Goal: Transaction & Acquisition: Obtain resource

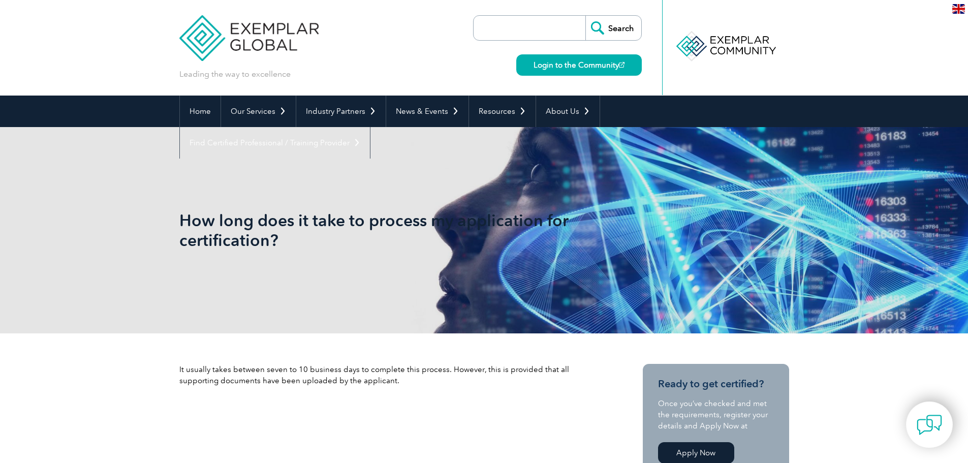
click at [243, 41] on img at bounding box center [249, 30] width 140 height 61
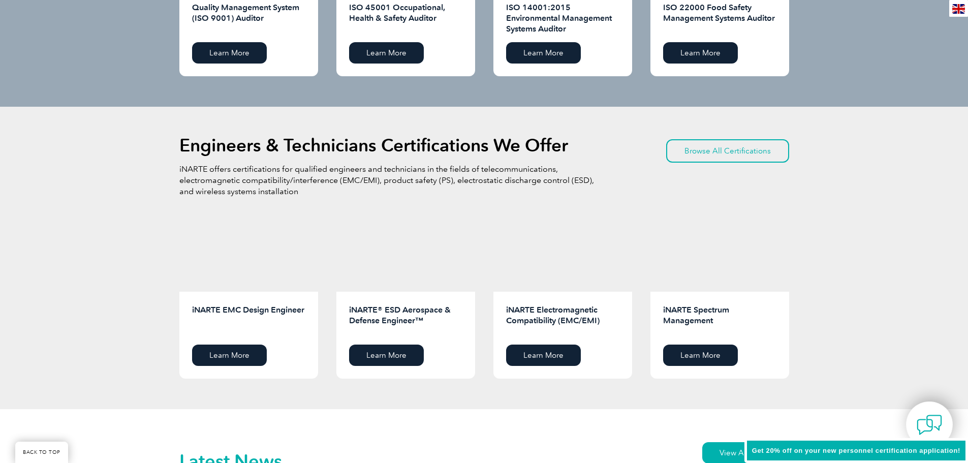
scroll to position [1198, 0]
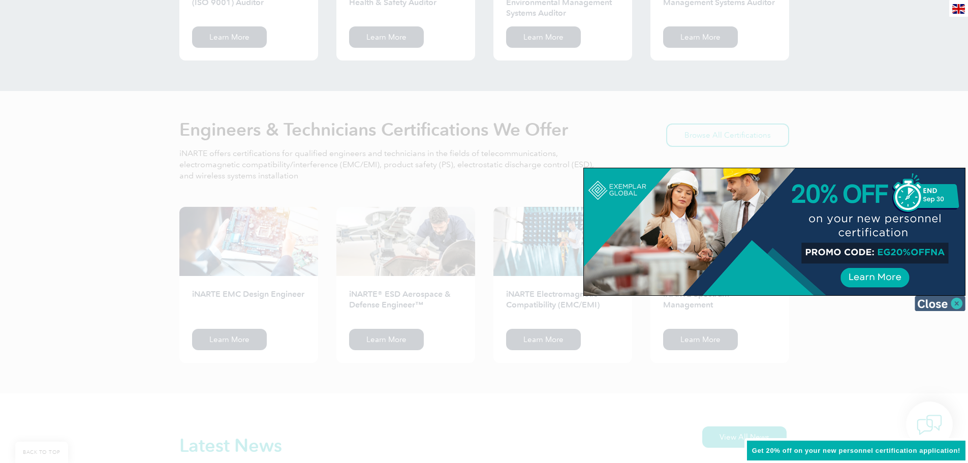
click at [953, 301] on img at bounding box center [939, 303] width 51 height 15
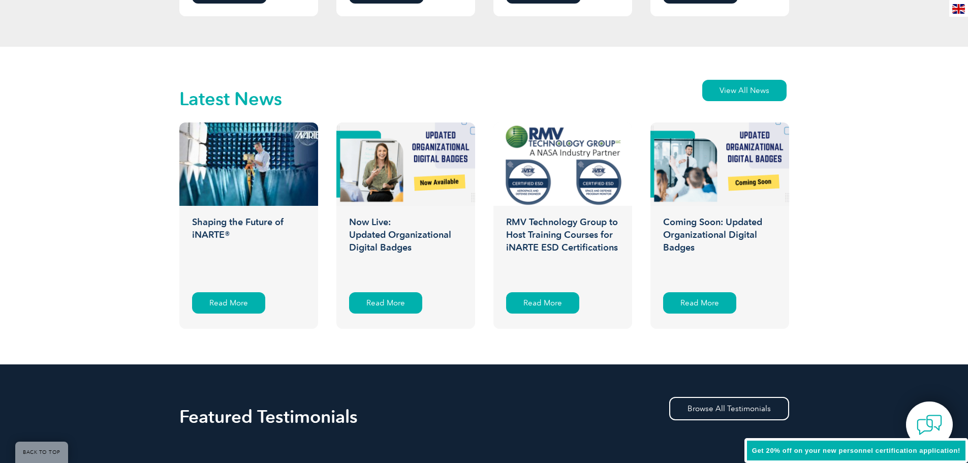
scroll to position [1548, 0]
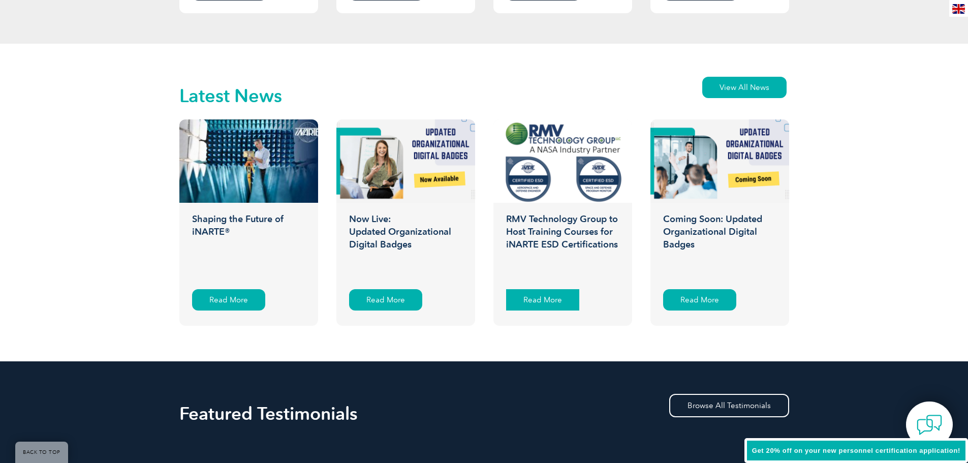
click at [512, 300] on div "Read More" at bounding box center [542, 299] width 73 height 21
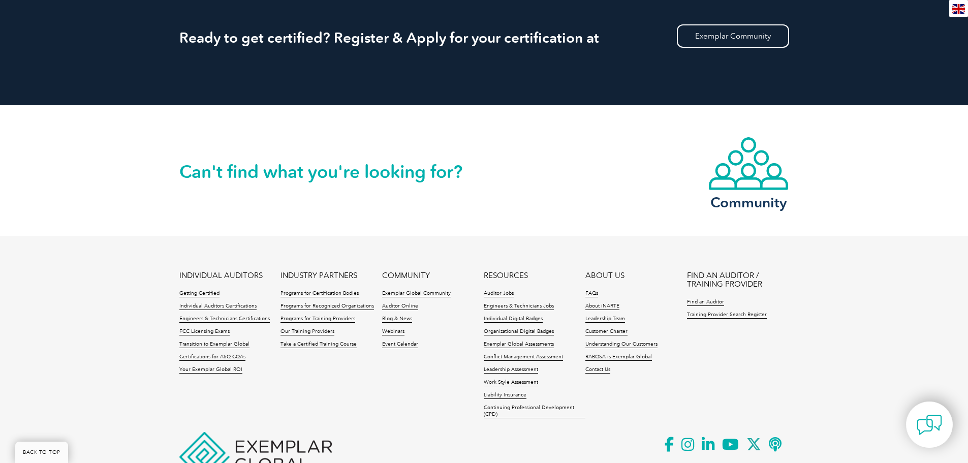
scroll to position [2346, 0]
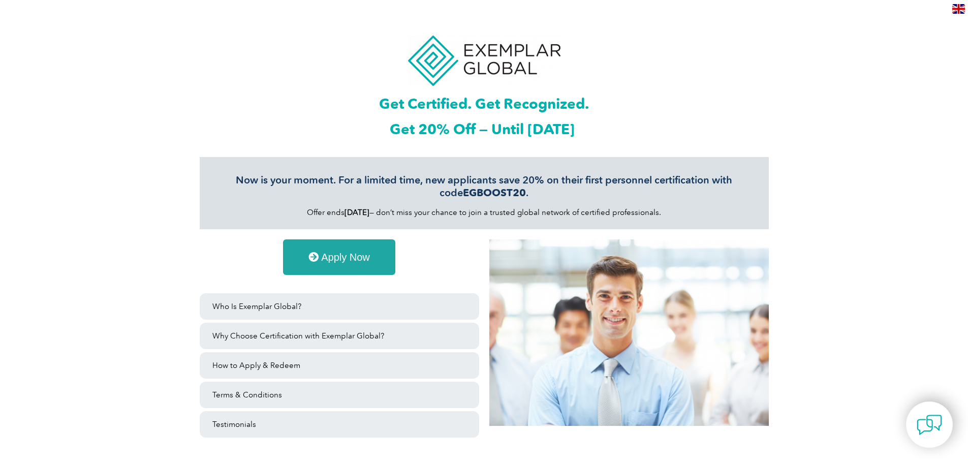
click at [345, 253] on span "Apply Now" at bounding box center [345, 257] width 49 height 10
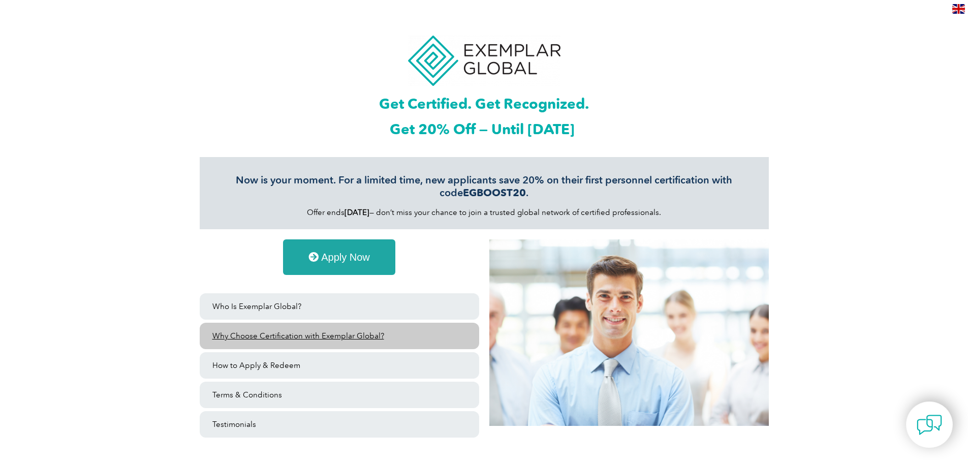
click at [297, 335] on link "Why Choose Certification with Exemplar Global?" at bounding box center [339, 336] width 279 height 26
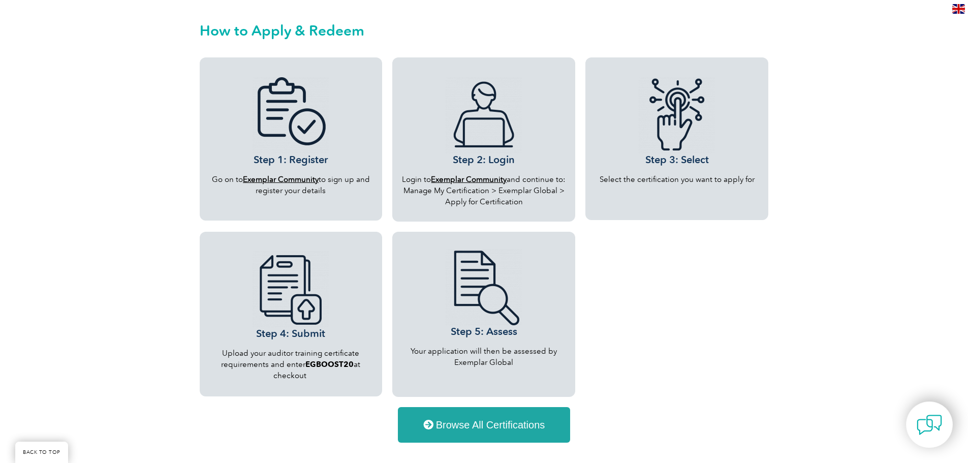
scroll to position [891, 0]
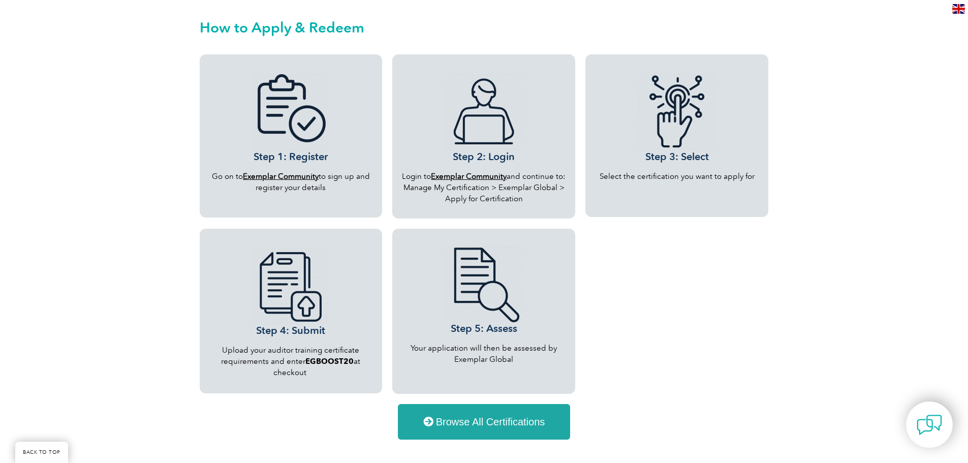
click at [495, 425] on span "Browse All Certifications" at bounding box center [490, 422] width 109 height 10
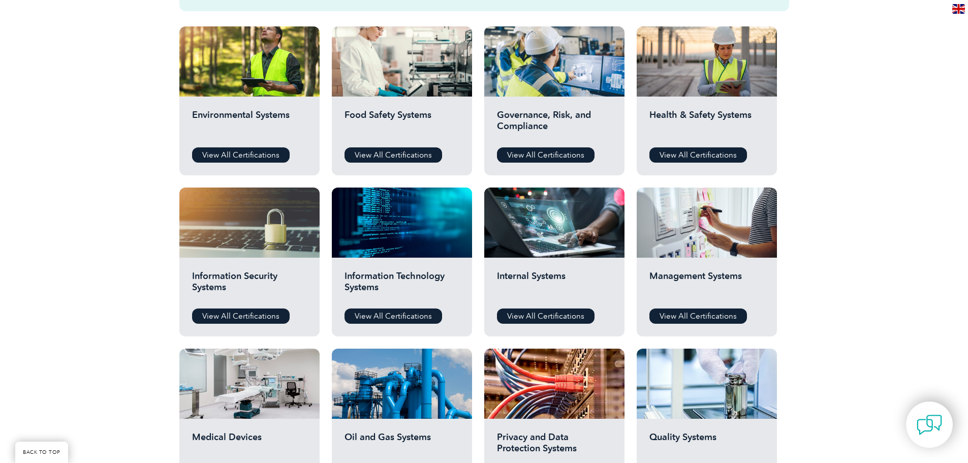
scroll to position [375, 0]
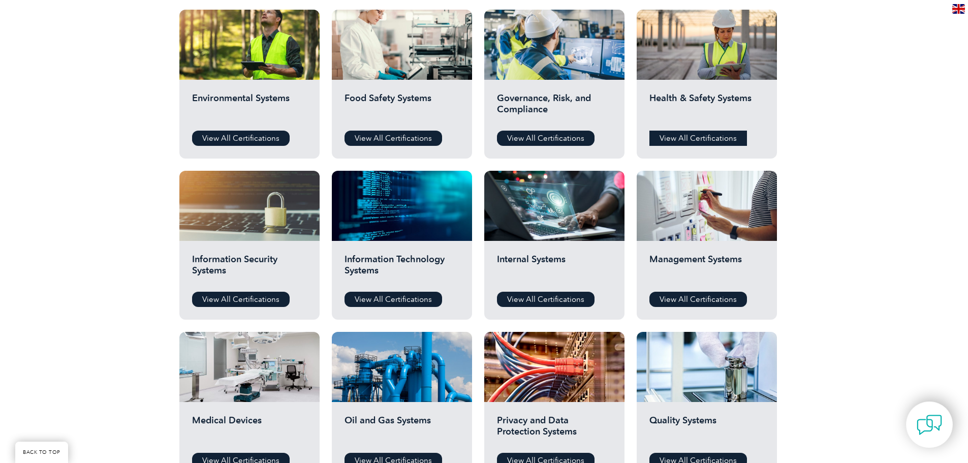
click at [692, 140] on link "View All Certifications" at bounding box center [698, 138] width 98 height 15
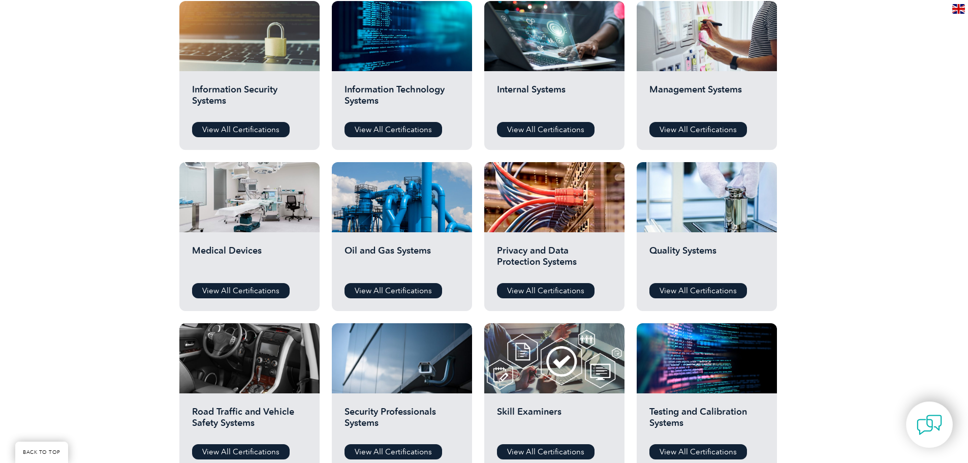
scroll to position [553, 0]
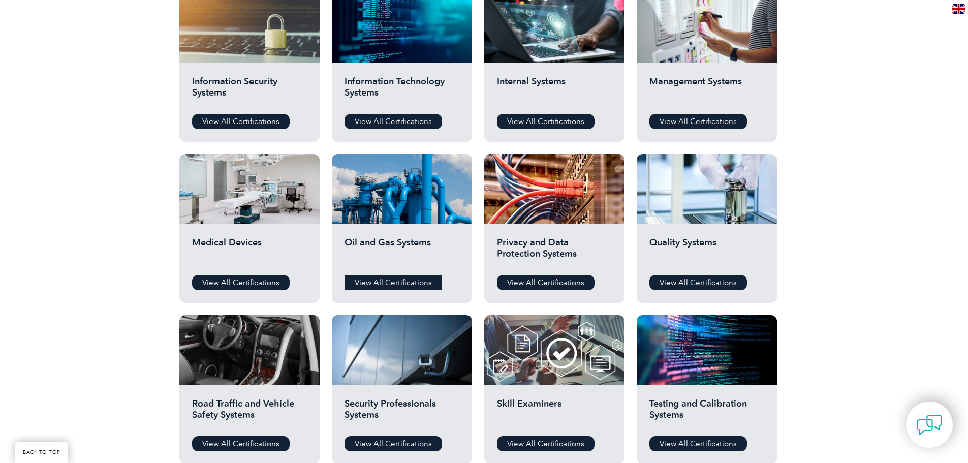
click at [384, 289] on link "View All Certifications" at bounding box center [393, 282] width 98 height 15
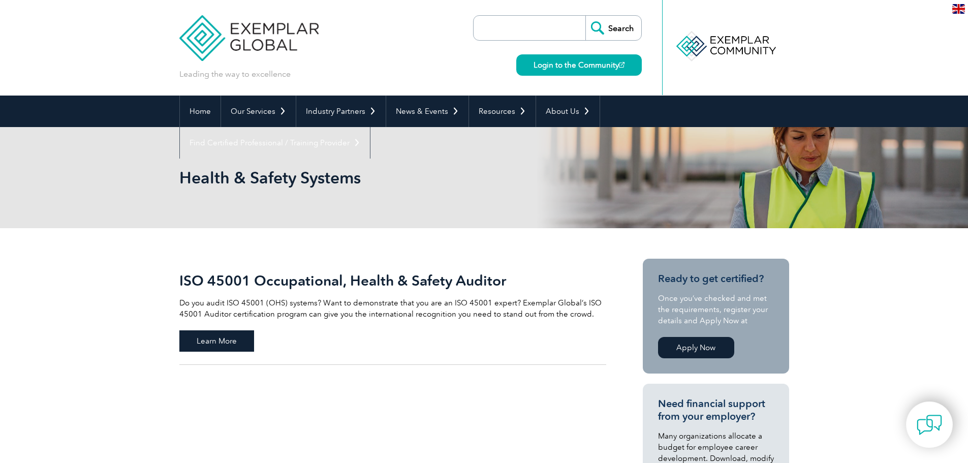
click at [245, 340] on span "Learn More" at bounding box center [216, 340] width 75 height 21
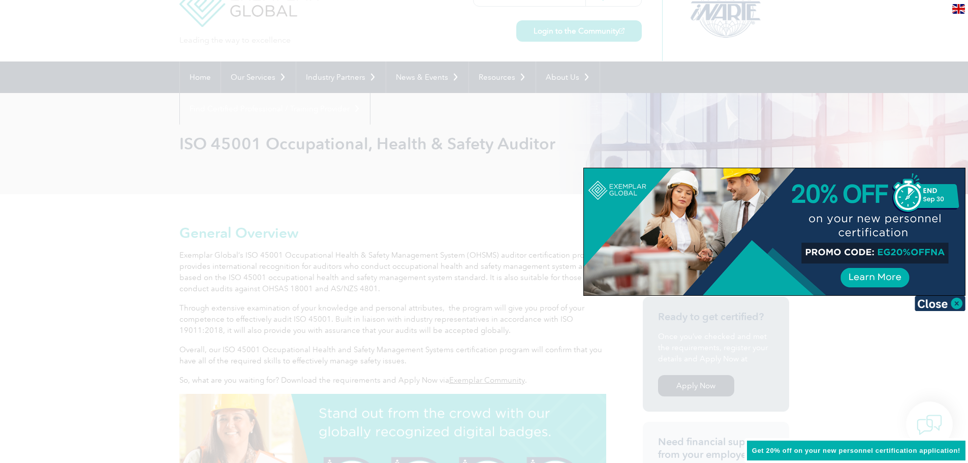
scroll to position [47, 0]
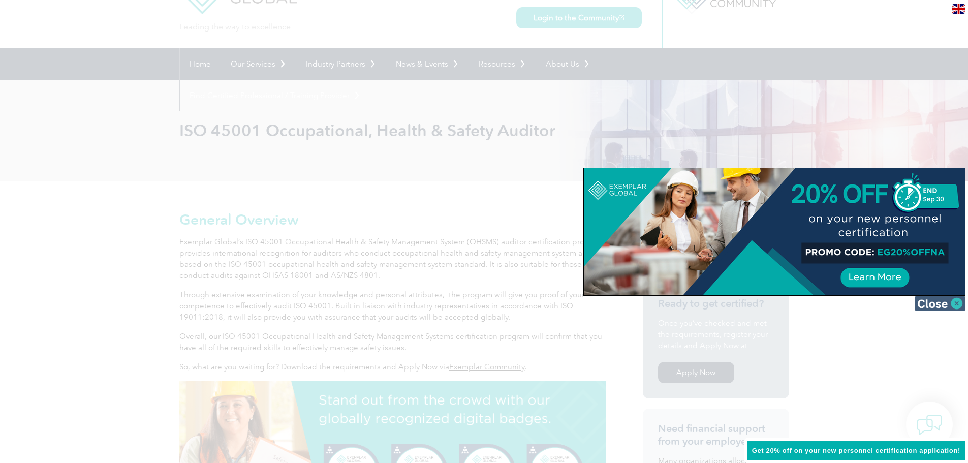
click at [936, 302] on img at bounding box center [939, 303] width 51 height 15
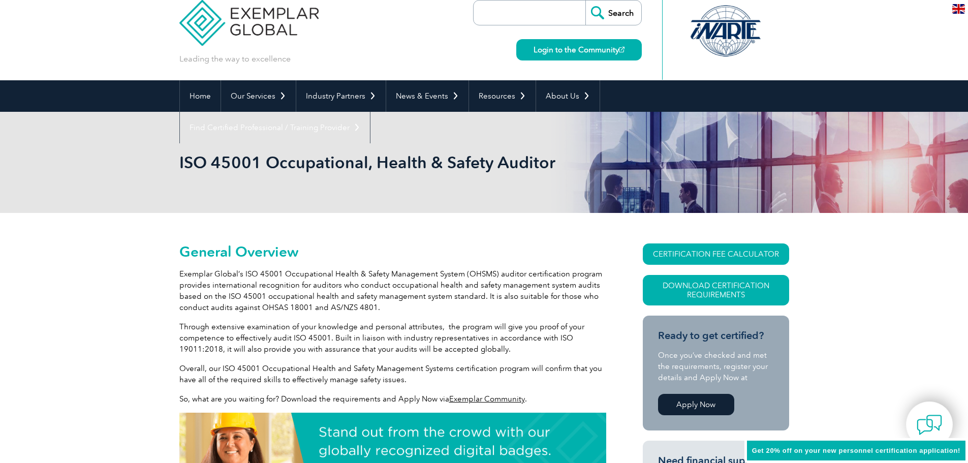
scroll to position [0, 0]
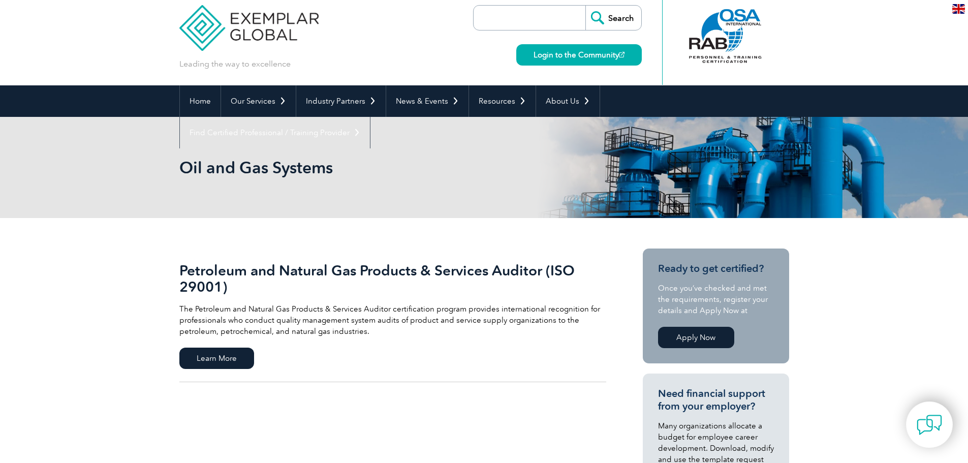
scroll to position [9, 0]
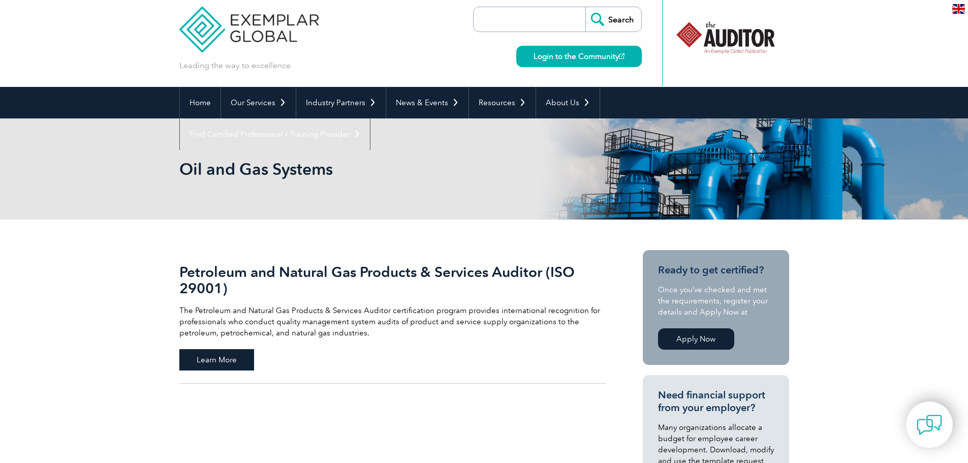
click at [209, 361] on span "Learn More" at bounding box center [216, 359] width 75 height 21
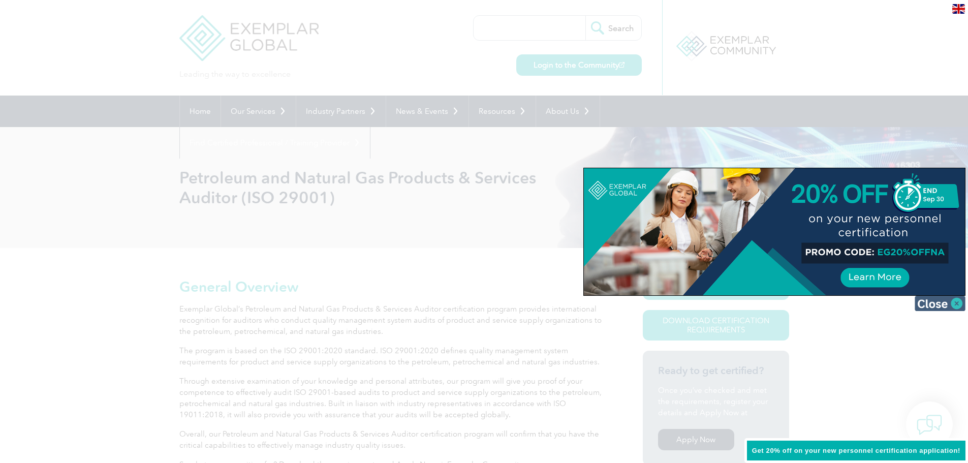
click at [950, 308] on img at bounding box center [939, 303] width 51 height 15
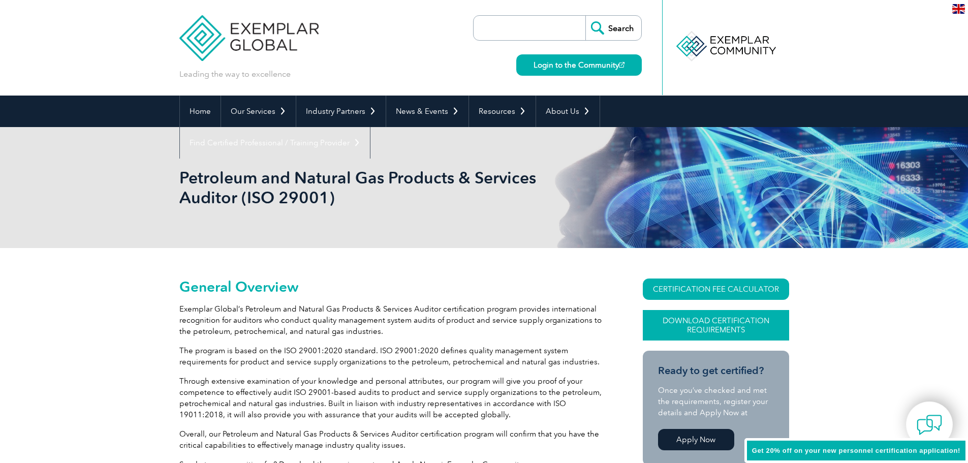
click at [714, 322] on link "Download Certification Requirements" at bounding box center [716, 325] width 146 height 30
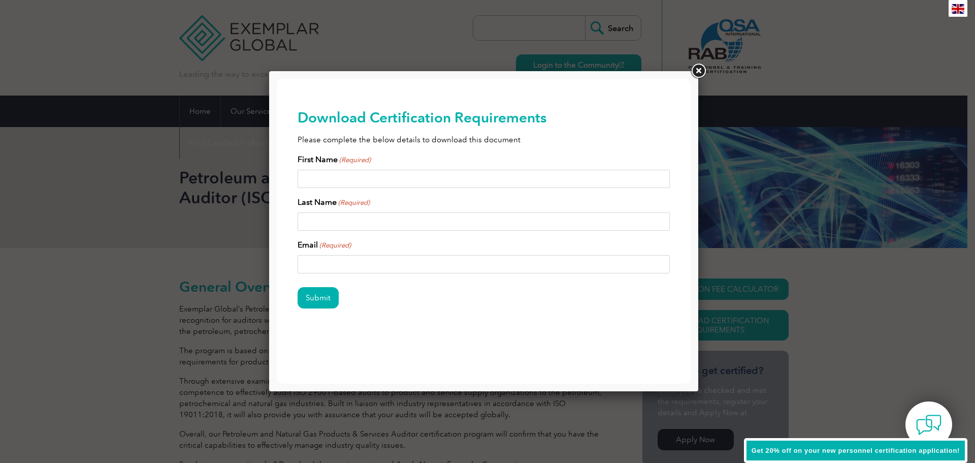
click at [699, 71] on link at bounding box center [698, 71] width 18 height 18
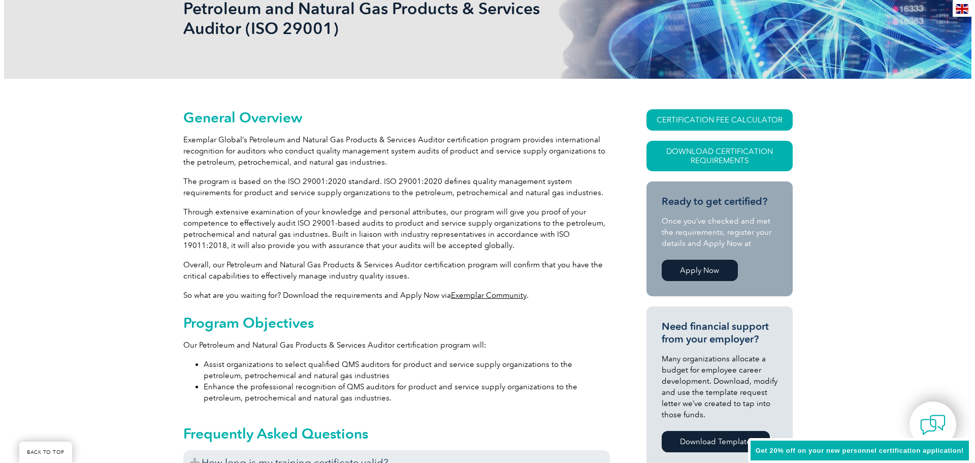
scroll to position [161, 0]
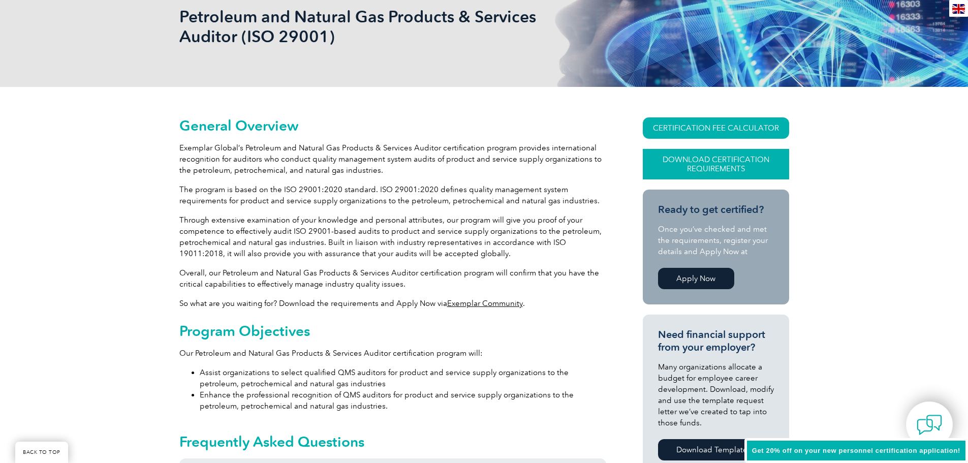
click at [719, 161] on link "Download Certification Requirements" at bounding box center [716, 164] width 146 height 30
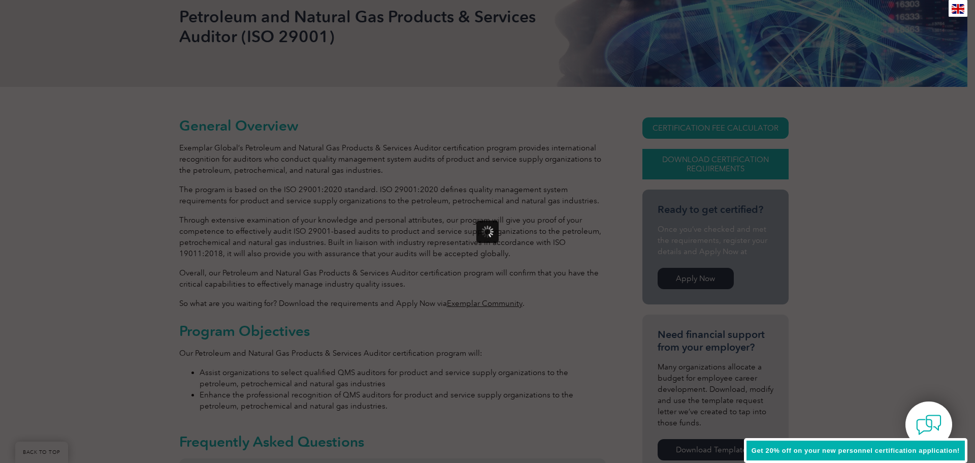
scroll to position [0, 0]
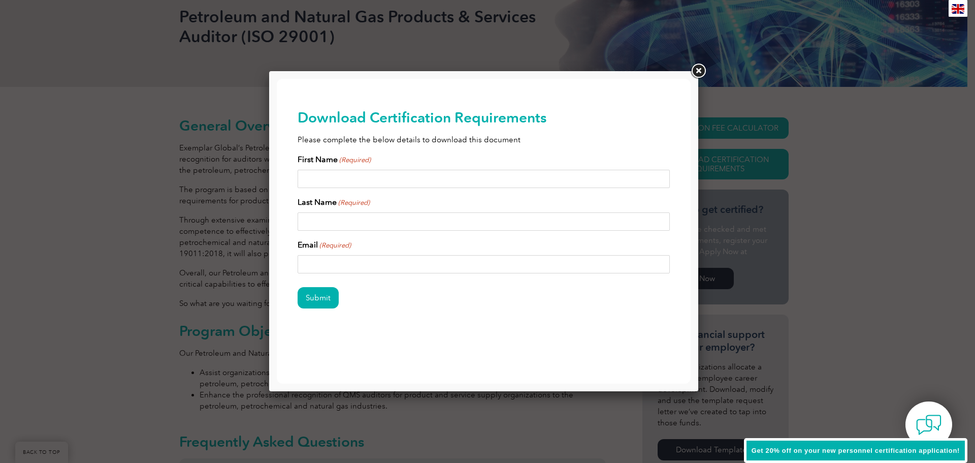
click at [345, 179] on input "First Name (Required)" at bounding box center [484, 179] width 373 height 18
type input "Brian"
type input "Davis"
type input "bdavis@testing.net"
click at [311, 296] on input "Submit" at bounding box center [318, 297] width 41 height 21
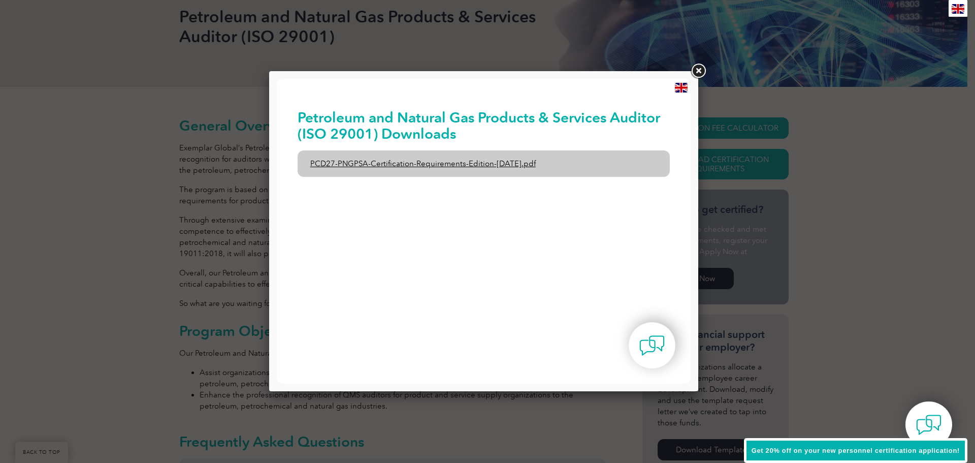
click at [442, 162] on link "PCD27-PNGPSA-Certification-Requirements-Edition-1-June-2020.pdf" at bounding box center [484, 163] width 373 height 26
click at [541, 162] on link "PCD27-PNGPSA-Certification-Requirements-Edition-1-June-2020.pdf" at bounding box center [484, 163] width 373 height 26
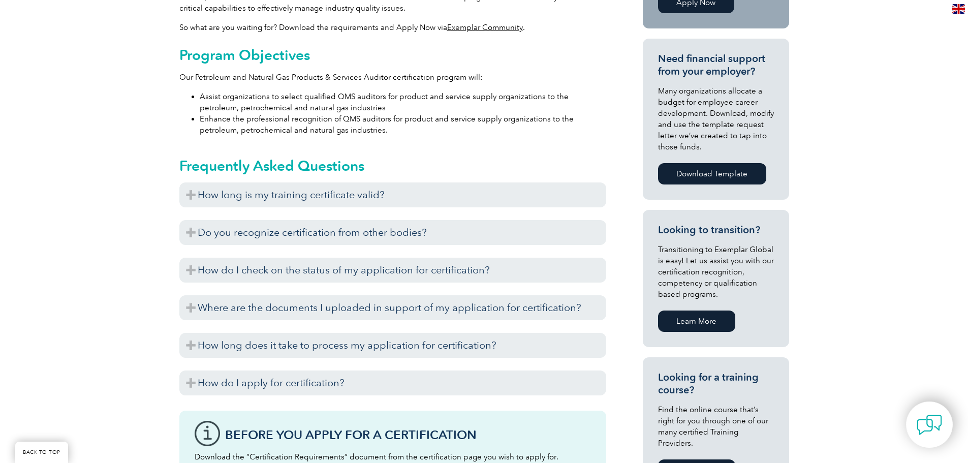
scroll to position [445, 0]
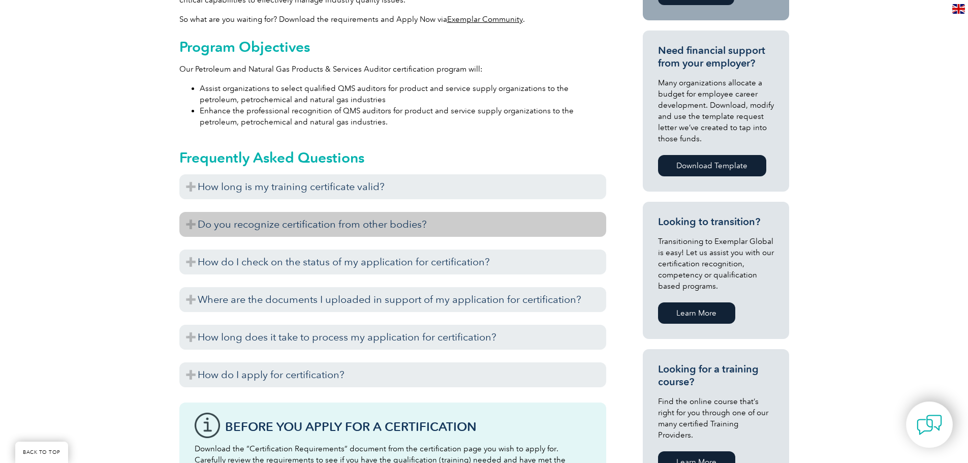
click at [211, 222] on h3 "Do you recognize certification from other bodies?" at bounding box center [392, 224] width 427 height 25
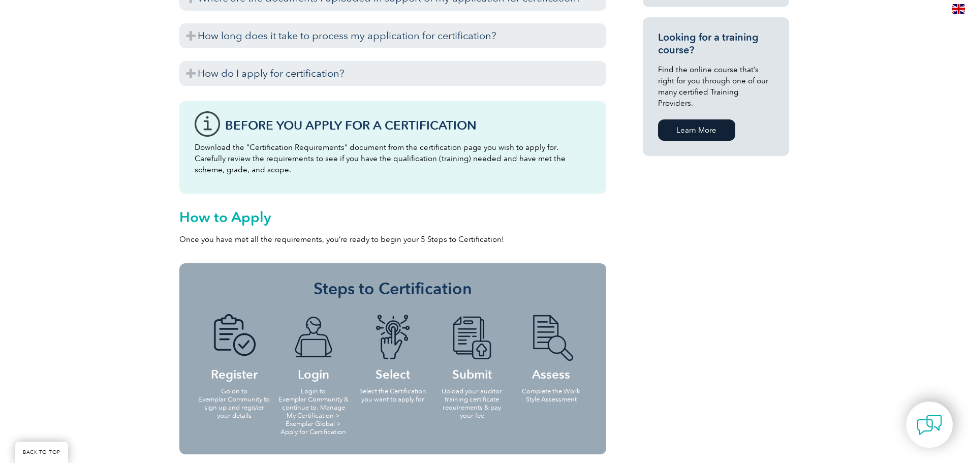
scroll to position [569, 0]
